Goal: Information Seeking & Learning: Learn about a topic

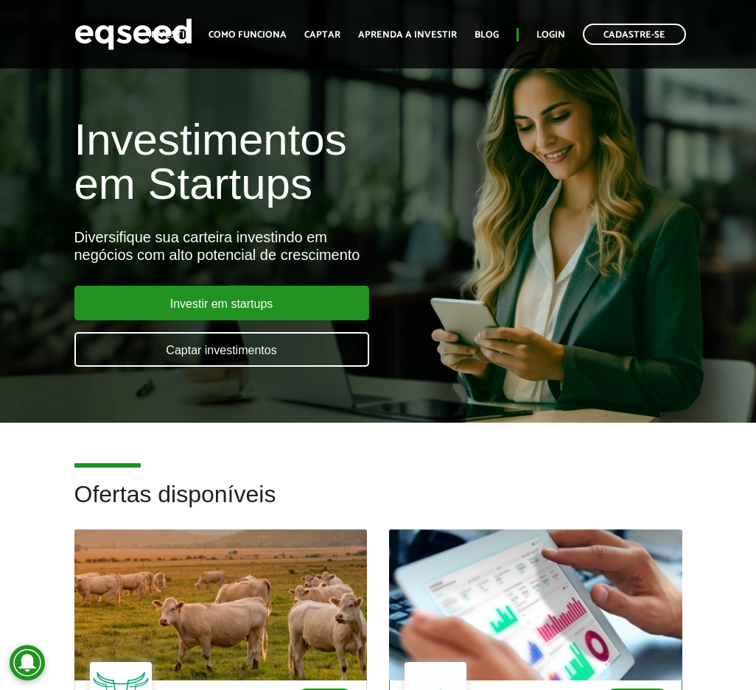
scroll to position [368, 0]
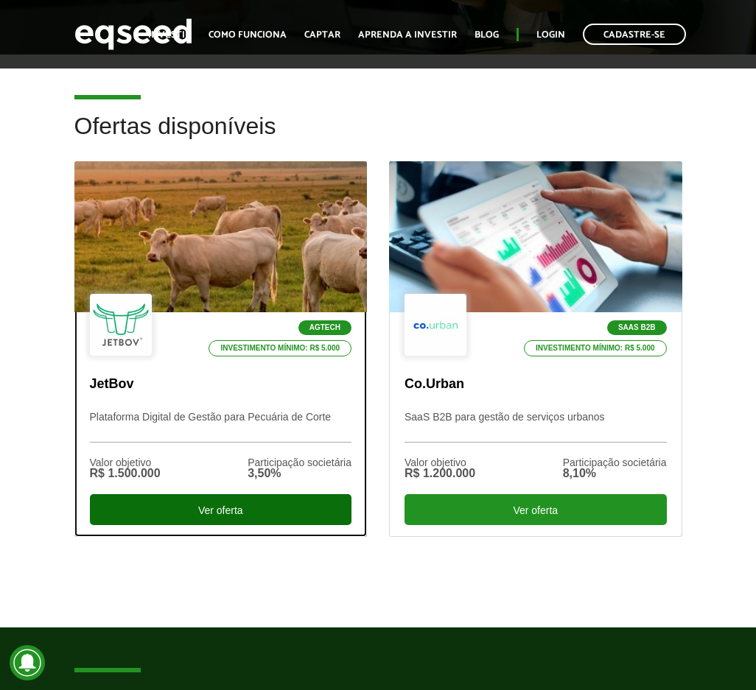
click at [265, 504] on div "Ver oferta" at bounding box center [221, 509] width 262 height 31
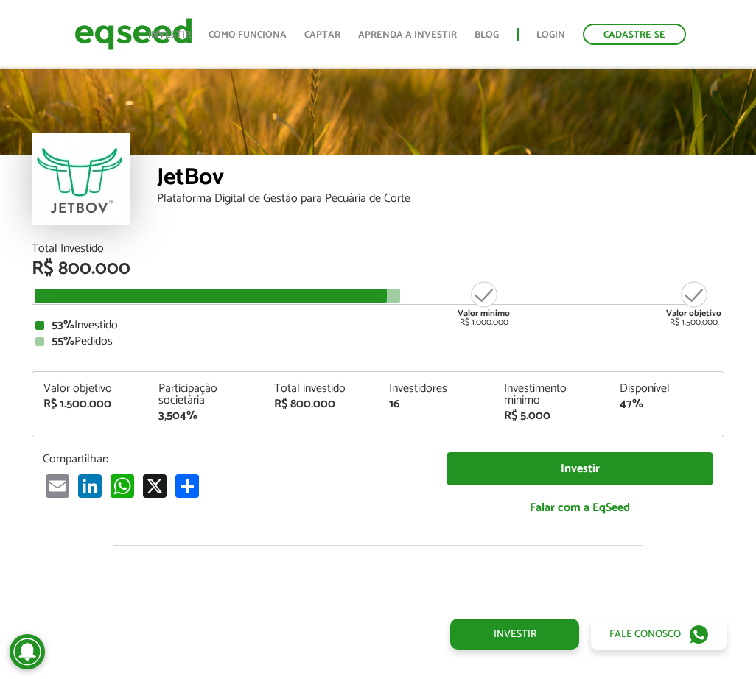
scroll to position [1532, 0]
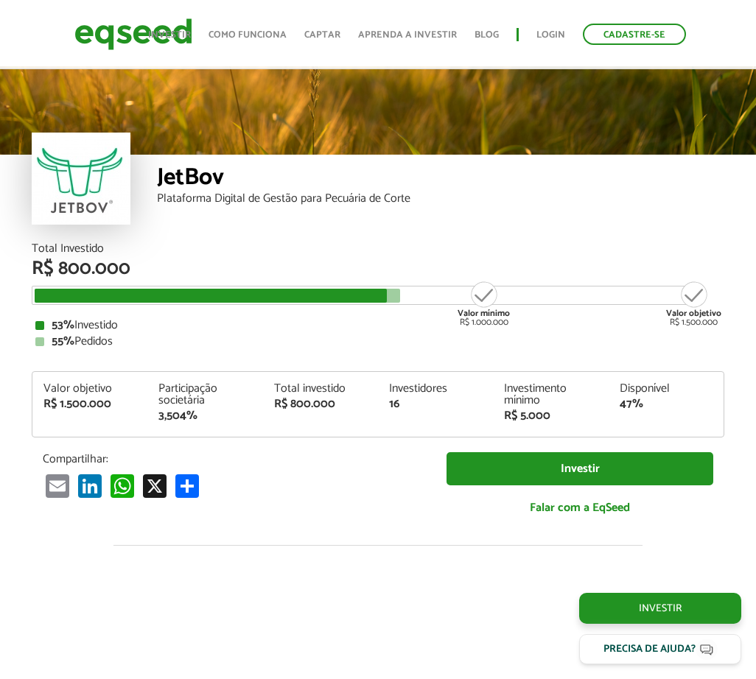
scroll to position [1532, 0]
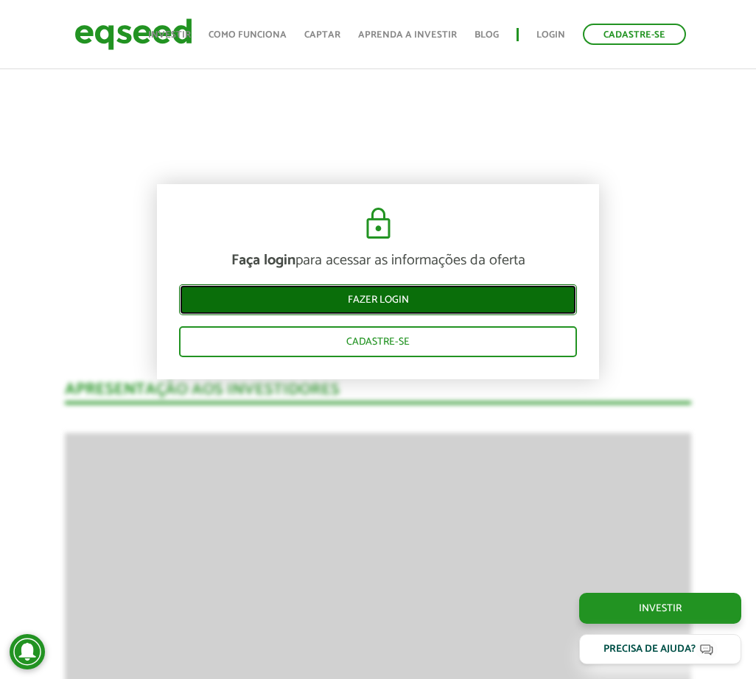
click at [432, 297] on link "Fazer login" at bounding box center [378, 299] width 398 height 31
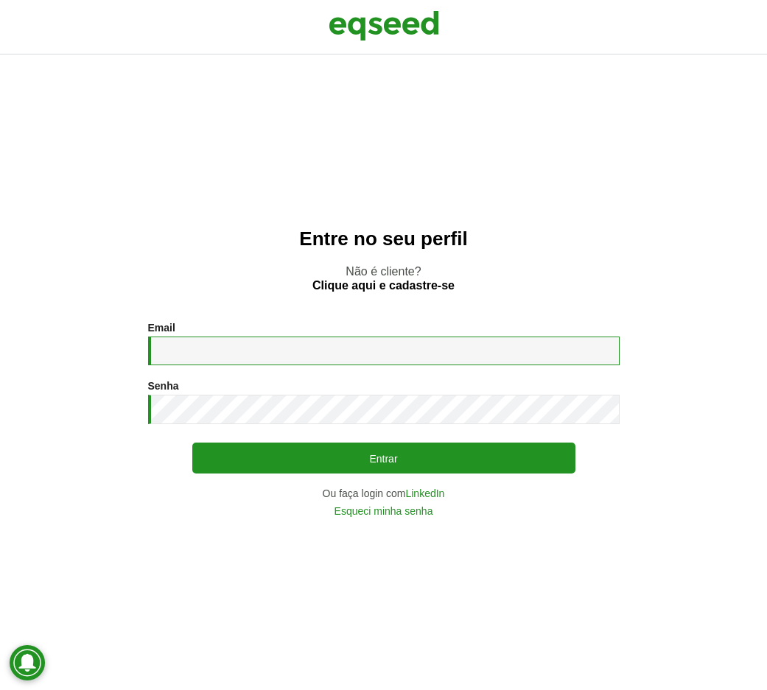
click at [334, 351] on input "Email *" at bounding box center [384, 351] width 472 height 29
type input "**********"
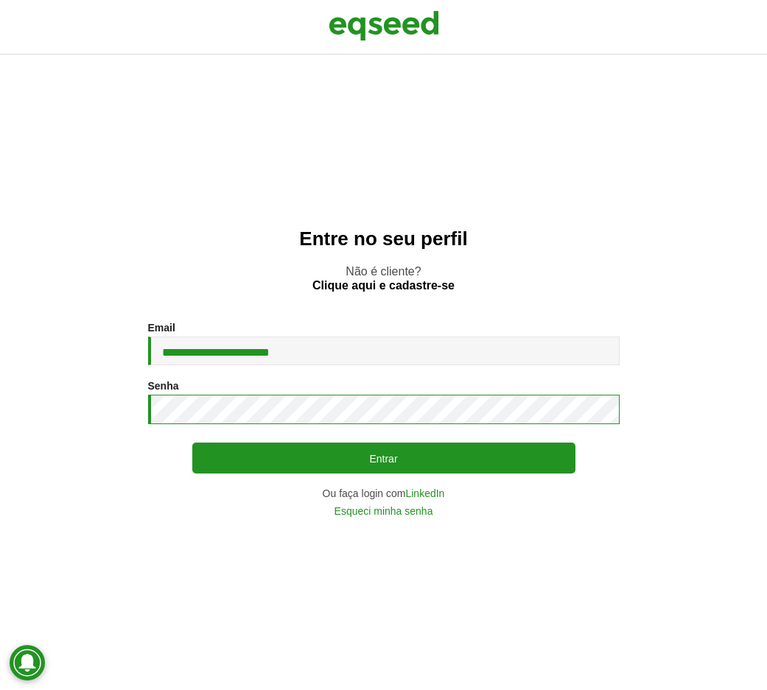
click at [192, 443] on button "Entrar" at bounding box center [383, 458] width 383 height 31
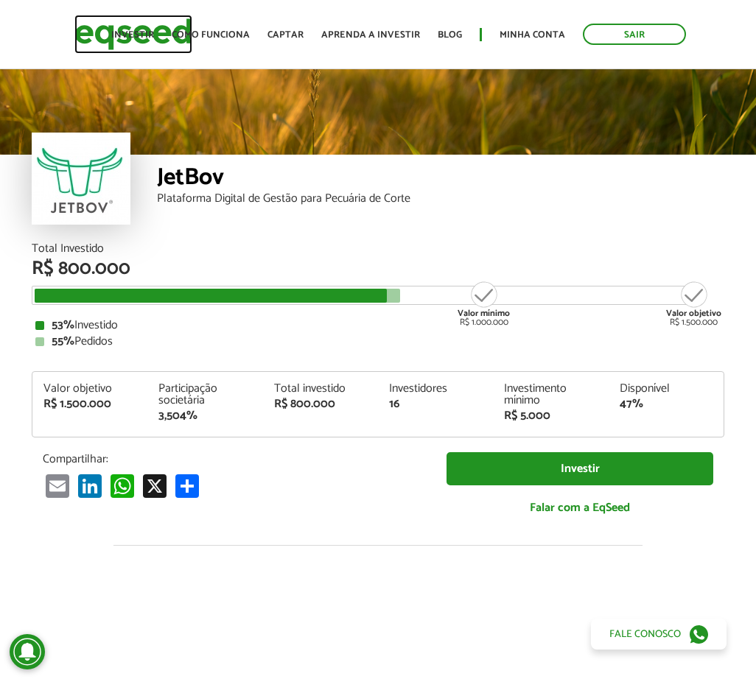
click at [88, 38] on img at bounding box center [133, 34] width 118 height 39
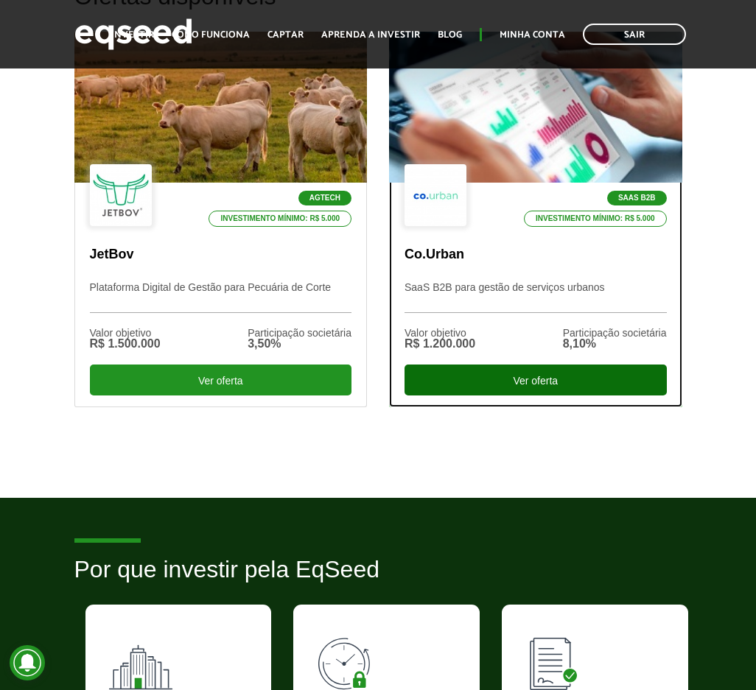
click at [491, 382] on div "Ver oferta" at bounding box center [536, 380] width 262 height 31
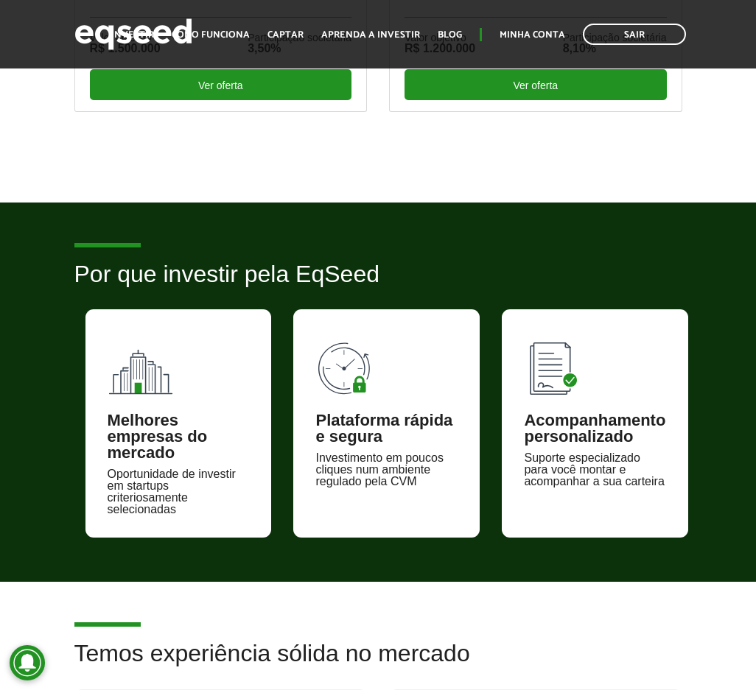
scroll to position [499, 0]
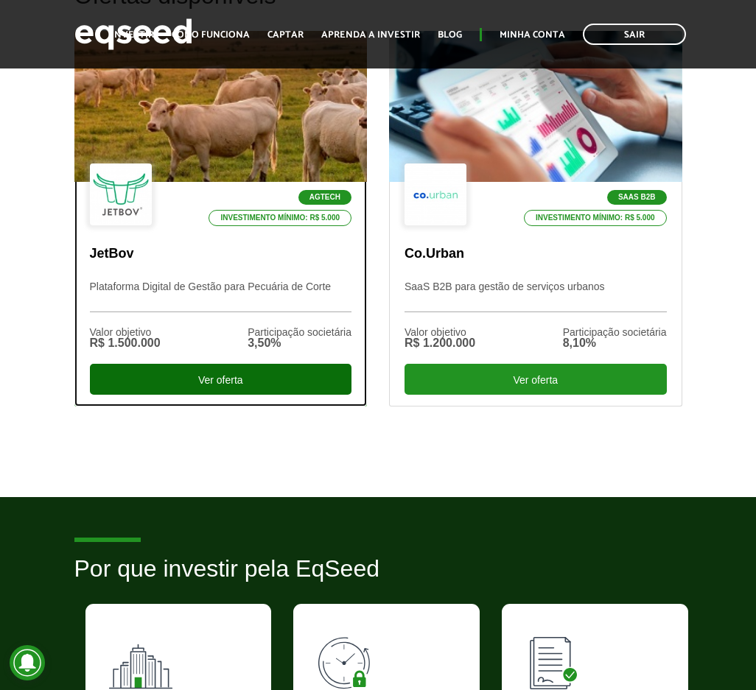
click at [211, 371] on div "Ver oferta" at bounding box center [221, 379] width 262 height 31
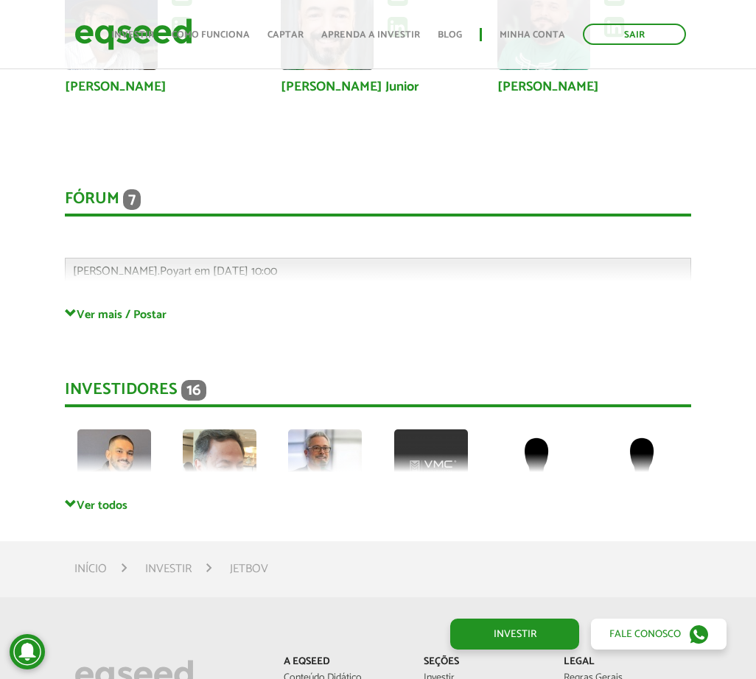
scroll to position [3812, 0]
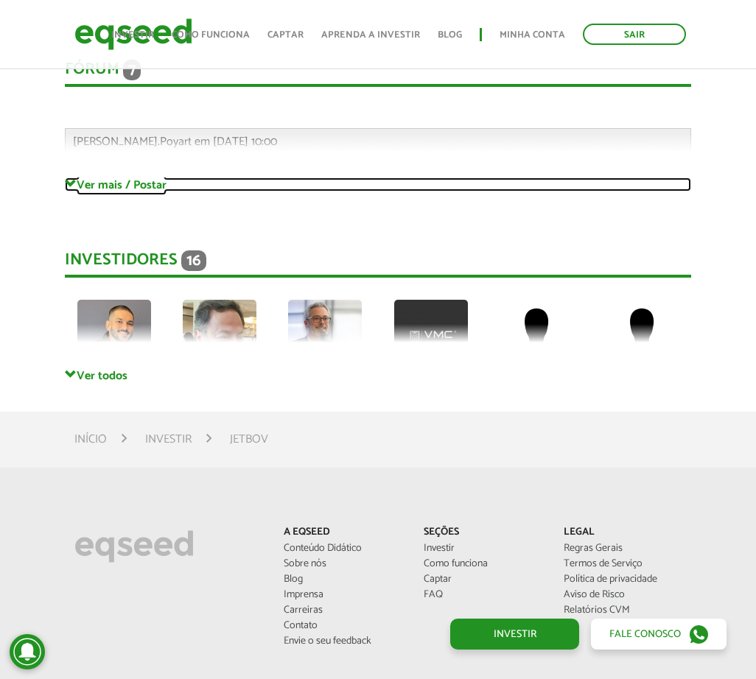
click at [122, 178] on link "Ver mais / Postar" at bounding box center [378, 185] width 626 height 14
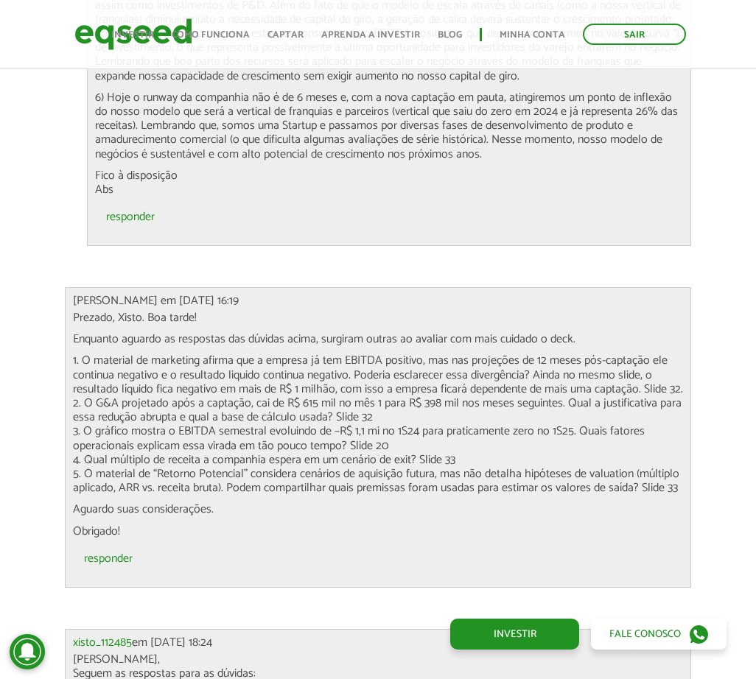
scroll to position [5507, 0]
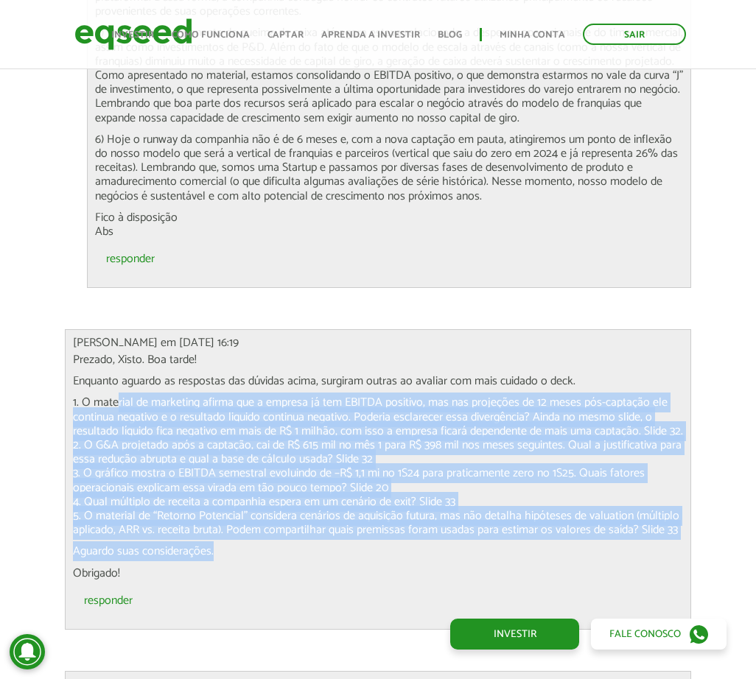
drag, startPoint x: 111, startPoint y: 399, endPoint x: 553, endPoint y: 528, distance: 460.7
click at [552, 528] on div "Prezado, Xisto. Boa tarde! Enquanto aguardo as respostas das dúvidas acima, sur…" at bounding box center [378, 467] width 610 height 228
click at [514, 545] on p "Aguardo suas considerações." at bounding box center [378, 552] width 610 height 14
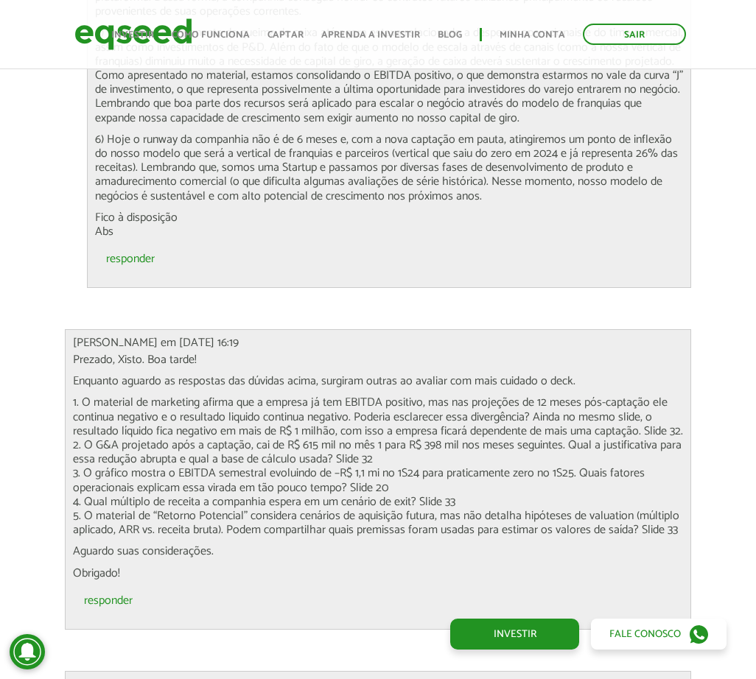
click at [445, 483] on p "1. O material de marketing afirma que a empresa já tem EBITDA positivo, mas nas…" at bounding box center [378, 466] width 610 height 141
click at [343, 489] on p "1. O material de marketing afirma que a empresa já tem EBITDA positivo, mas nas…" at bounding box center [378, 466] width 610 height 141
click at [450, 484] on p "1. O material de marketing afirma que a empresa já tem EBITDA positivo, mas nas…" at bounding box center [378, 466] width 610 height 141
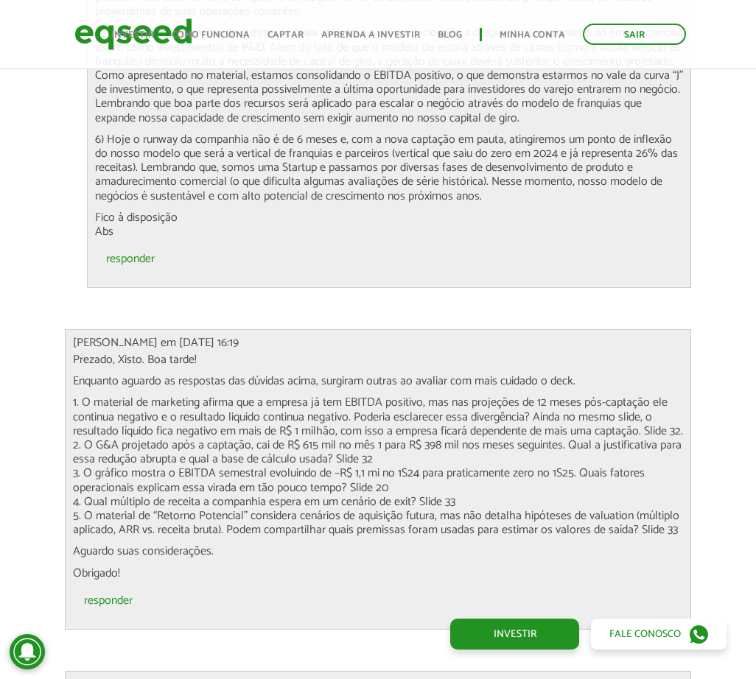
click at [450, 484] on p "1. O material de marketing afirma que a empresa já tem EBITDA positivo, mas nas…" at bounding box center [378, 466] width 610 height 141
click at [528, 545] on p "Aguardo suas considerações." at bounding box center [378, 552] width 610 height 14
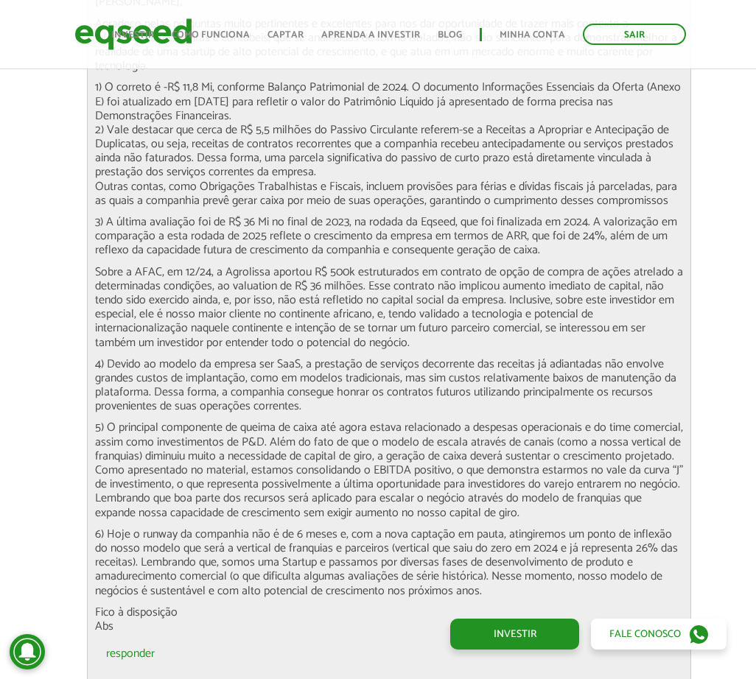
scroll to position [5139, 0]
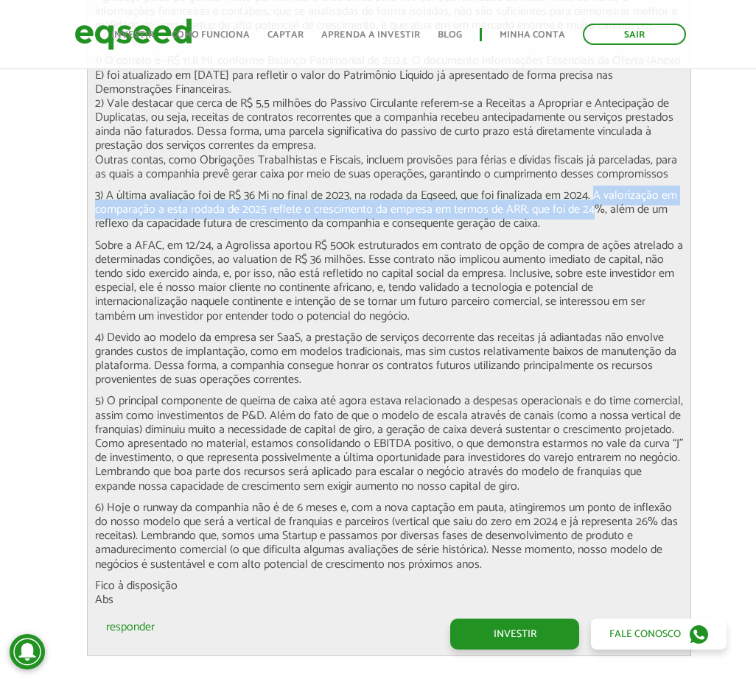
drag, startPoint x: 593, startPoint y: 181, endPoint x: 595, endPoint y: 197, distance: 16.4
click at [595, 197] on p "3) A última avaliação foi de R$ 36 Mi no final de 2023, na rodada da Eqseed, qu…" at bounding box center [389, 210] width 588 height 43
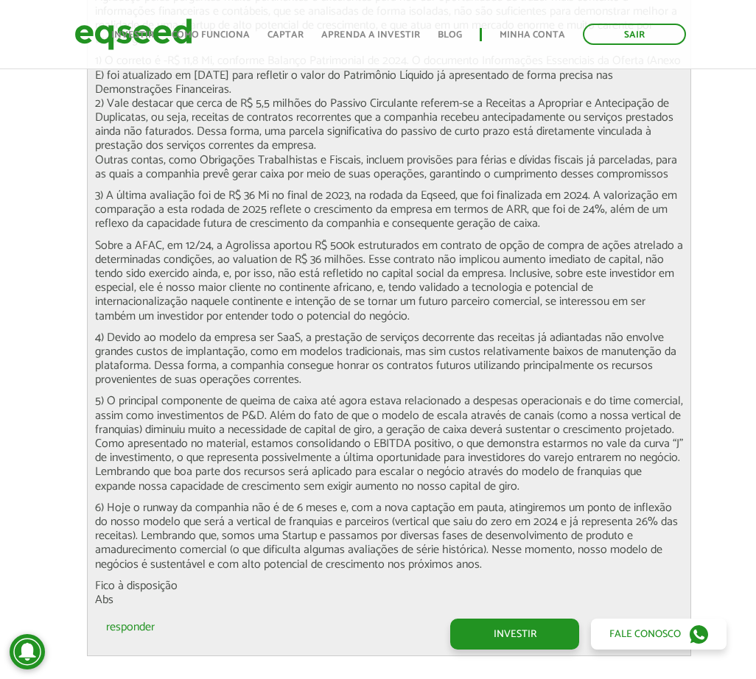
click at [598, 210] on p "3) A última avaliação foi de R$ 36 Mi no final de 2023, na rodada da Eqseed, qu…" at bounding box center [389, 210] width 588 height 43
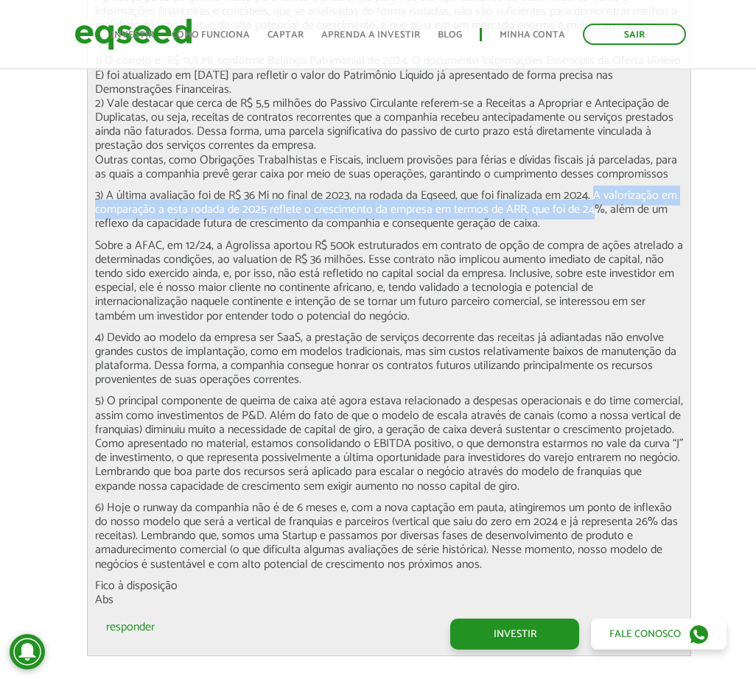
drag, startPoint x: 592, startPoint y: 182, endPoint x: 594, endPoint y: 198, distance: 16.4
click at [594, 198] on p "3) A última avaliação foi de R$ 36 Mi no final de 2023, na rodada da Eqseed, qu…" at bounding box center [389, 210] width 588 height 43
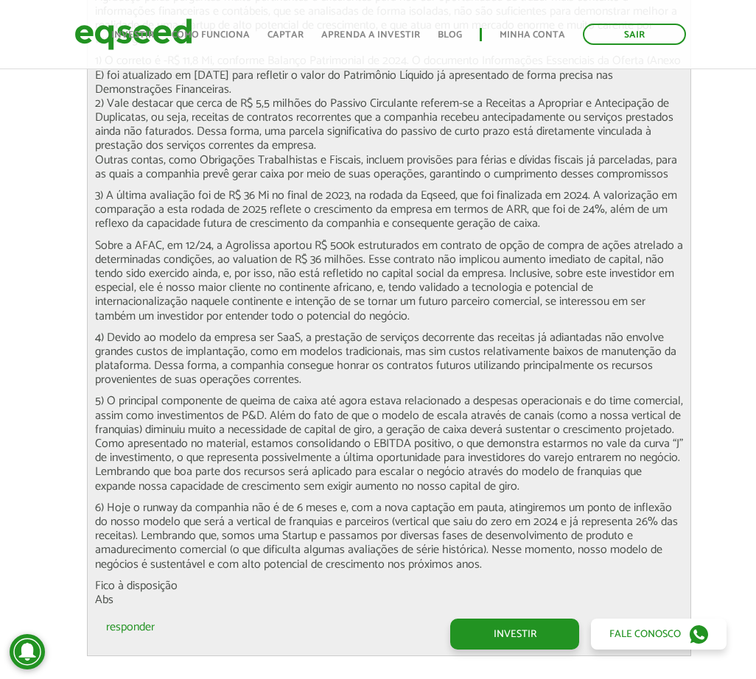
click at [589, 239] on p "Sobre a AFAC, em 12/24, a Agrolissa aportou R$ 500k estruturados em contrato de…" at bounding box center [389, 281] width 588 height 85
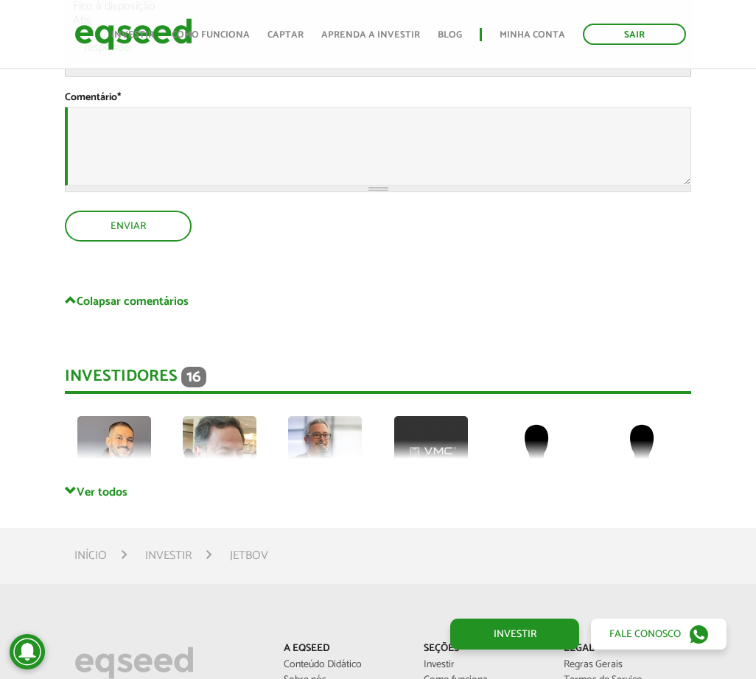
scroll to position [6539, 0]
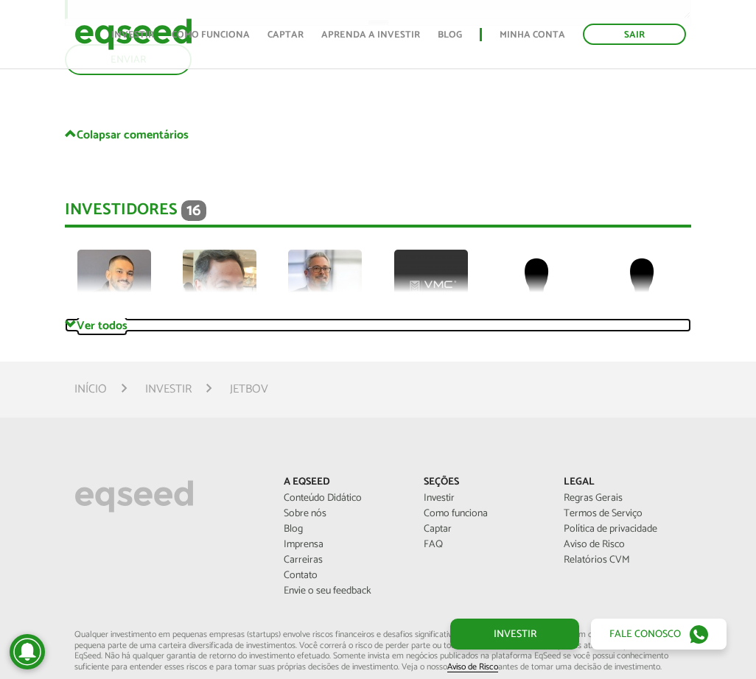
click at [128, 320] on link "Ver todos" at bounding box center [378, 325] width 626 height 14
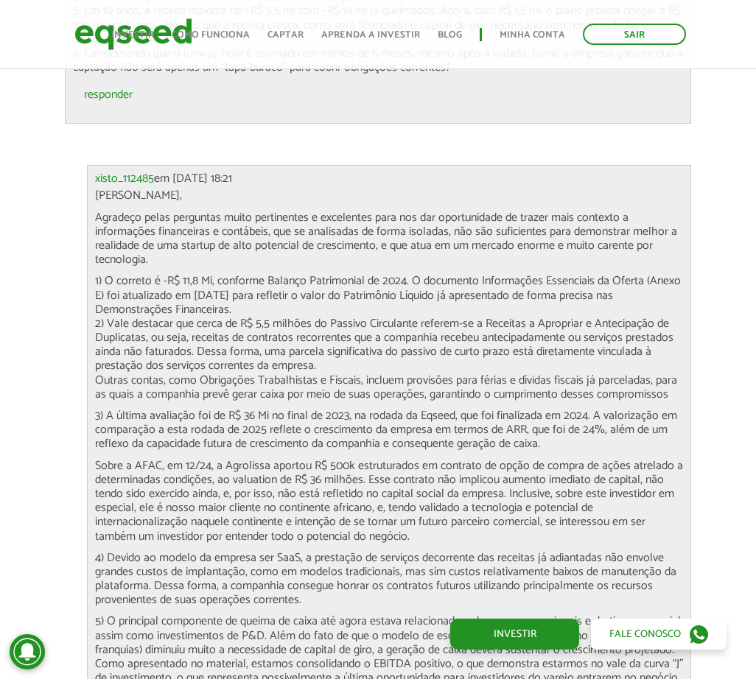
scroll to position [4918, 0]
